Goal: Information Seeking & Learning: Learn about a topic

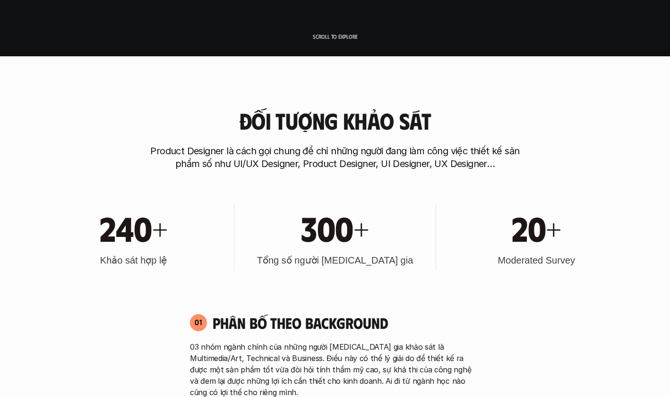
scroll to position [69, 0]
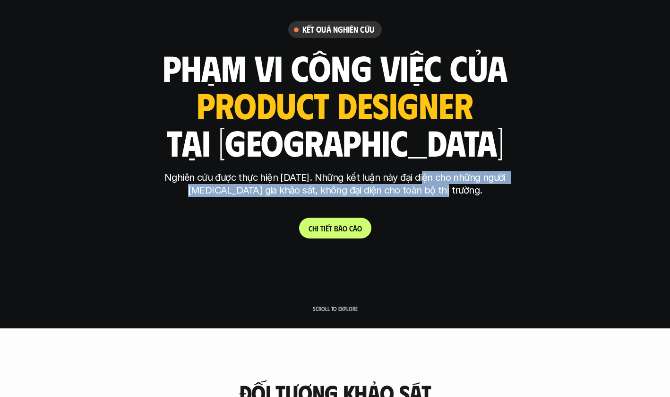
drag, startPoint x: 422, startPoint y: 177, endPoint x: 501, endPoint y: 199, distance: 82.9
click at [501, 199] on div "Nghiên cứu được thực hiện [DATE]. Những kết luận này đại diện cho những người […" at bounding box center [335, 188] width 354 height 35
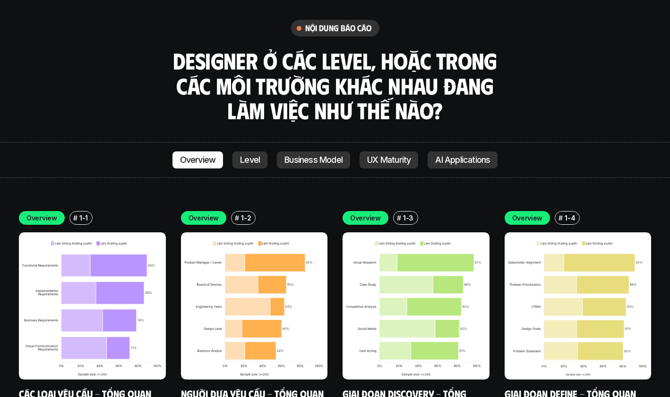
scroll to position [2628, 0]
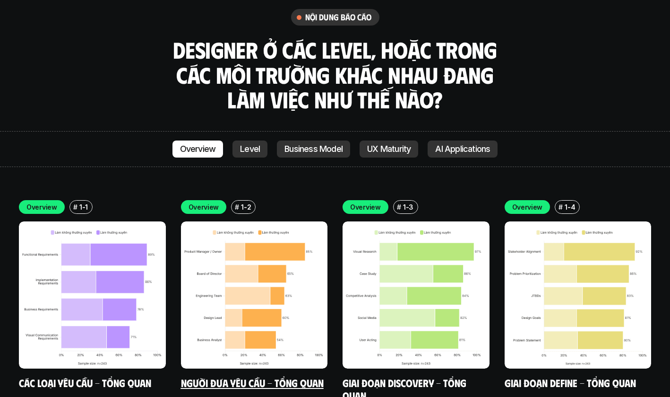
click at [299, 260] on img at bounding box center [254, 294] width 147 height 147
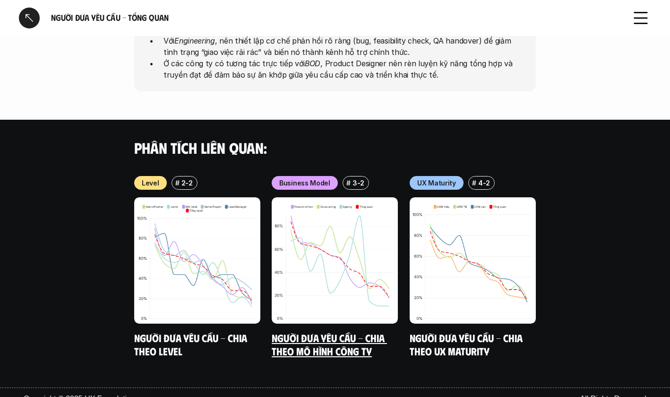
scroll to position [657, 0]
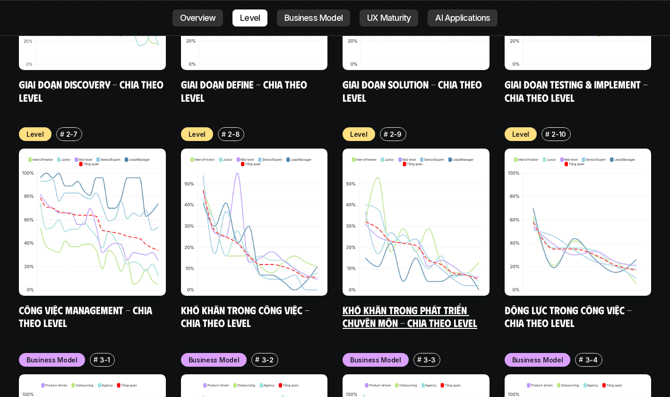
scroll to position [3602, 0]
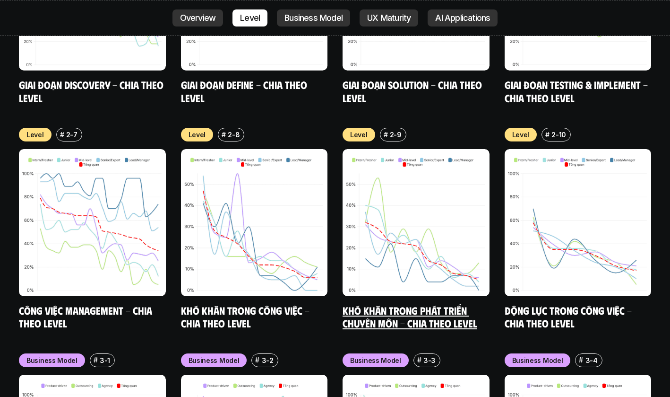
click at [393, 198] on img at bounding box center [416, 222] width 147 height 147
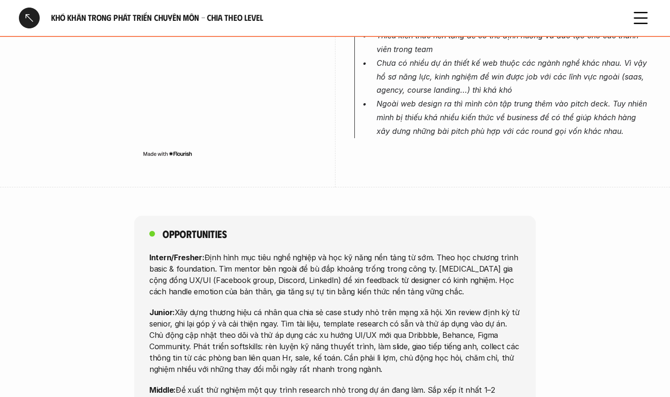
scroll to position [3560, 0]
